Goal: Information Seeking & Learning: Learn about a topic

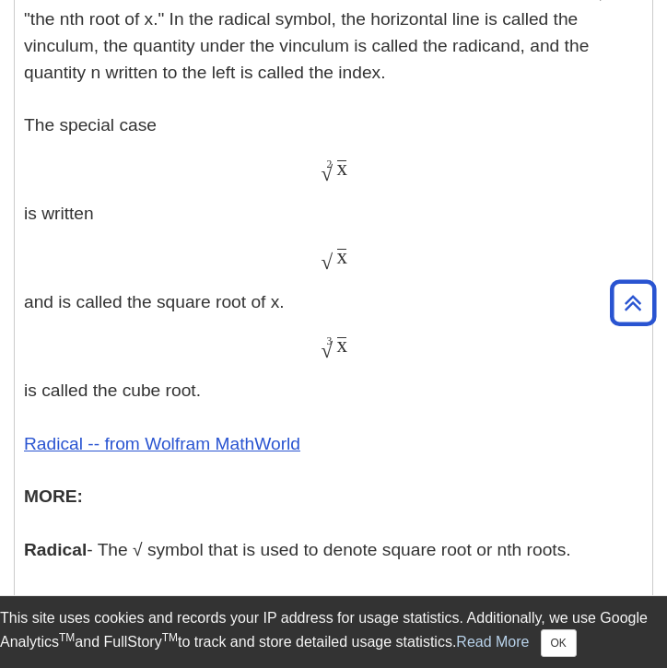
scroll to position [694, 0]
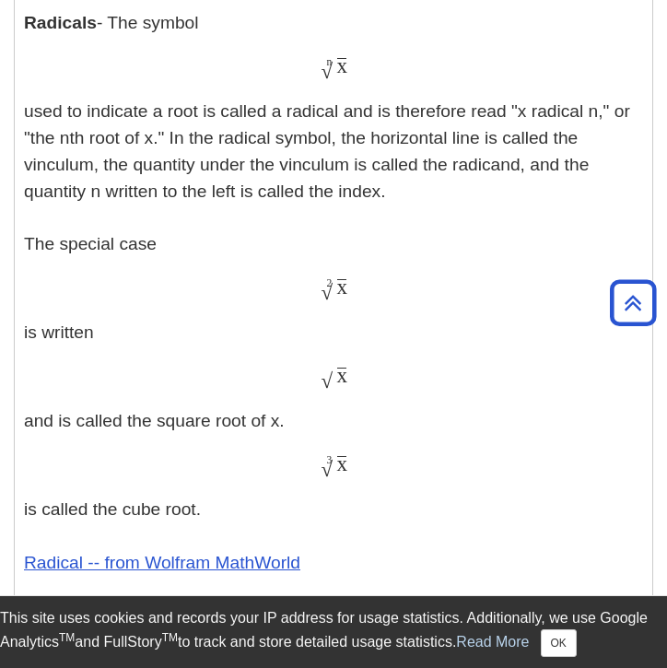
click at [326, 380] on span "√" at bounding box center [327, 380] width 12 height 24
drag, startPoint x: 326, startPoint y: 380, endPoint x: 349, endPoint y: 381, distance: 23.1
click at [349, 381] on div "x √ x" at bounding box center [333, 377] width 619 height 27
drag, startPoint x: 322, startPoint y: 373, endPoint x: 352, endPoint y: 382, distance: 31.8
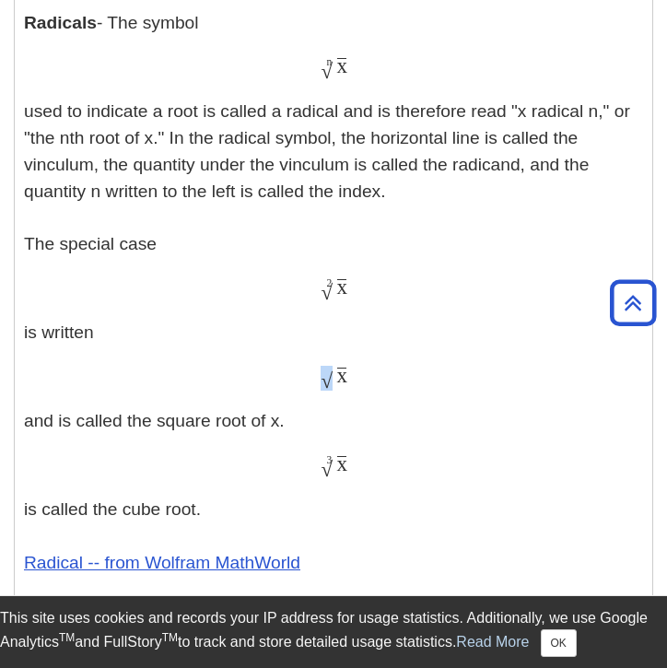
click at [352, 382] on div "x √ x" at bounding box center [333, 377] width 619 height 27
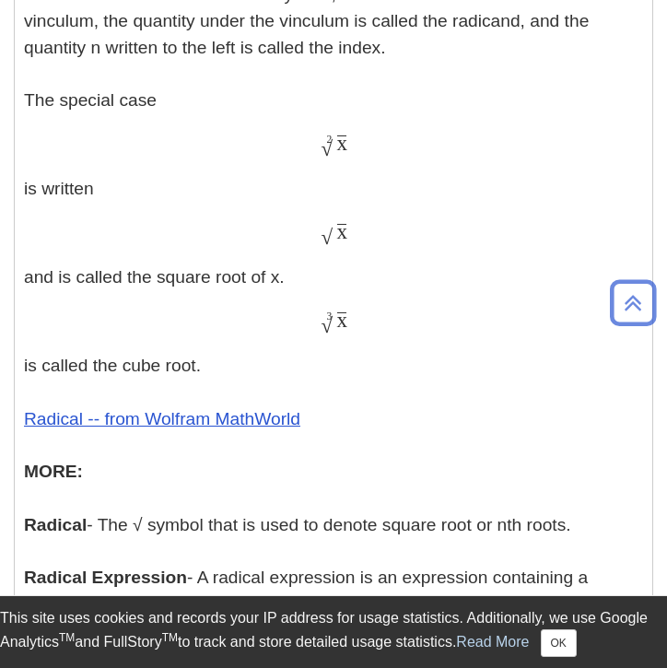
scroll to position [833, 0]
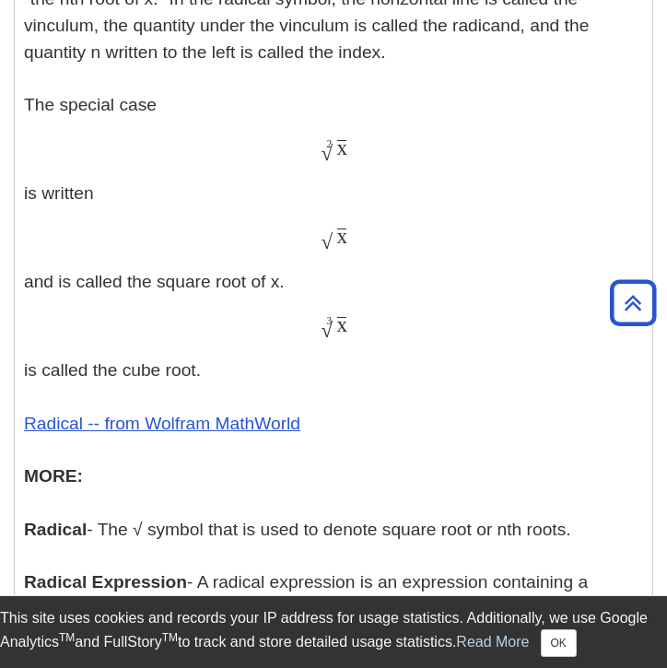
click at [331, 293] on p "Exponents - An exponent is the power p in an expression of the form a p a p The…" at bounding box center [333, 269] width 619 height 1132
click at [310, 232] on div "x √ x" at bounding box center [333, 238] width 619 height 27
click at [333, 248] on span "√" at bounding box center [327, 241] width 12 height 24
copy span "√"
